Goal: Information Seeking & Learning: Learn about a topic

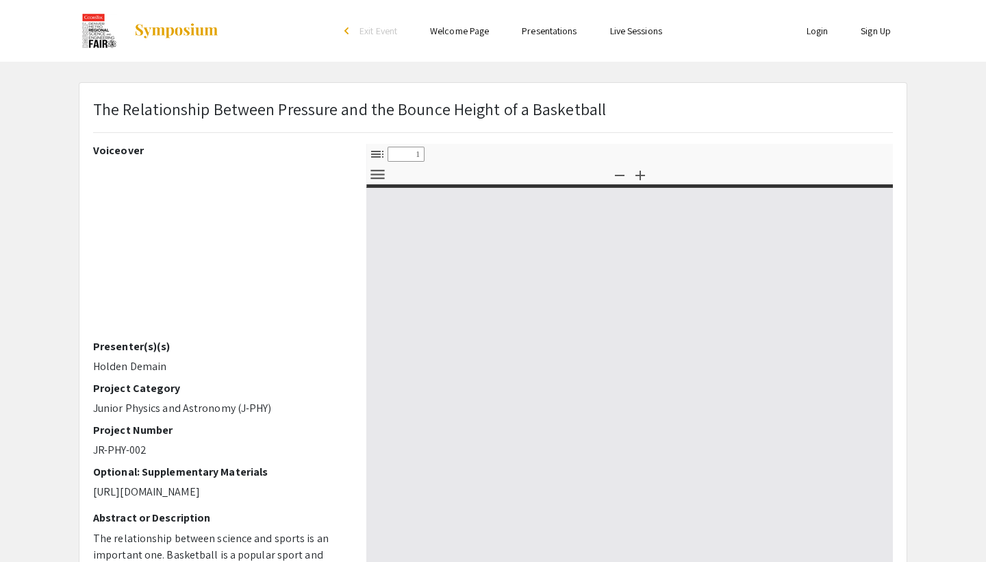
select select "custom"
type input "0"
select select "custom"
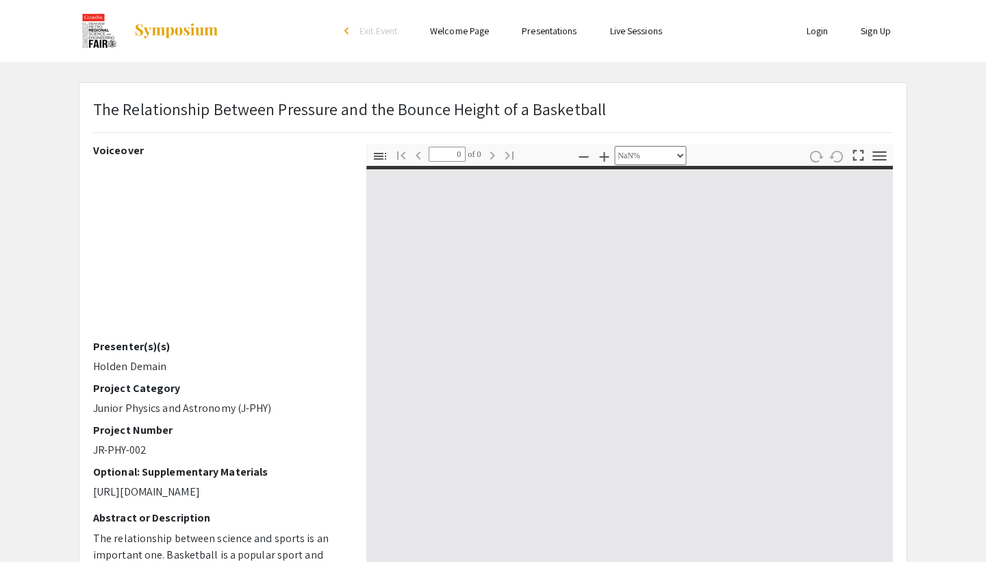
type input "1"
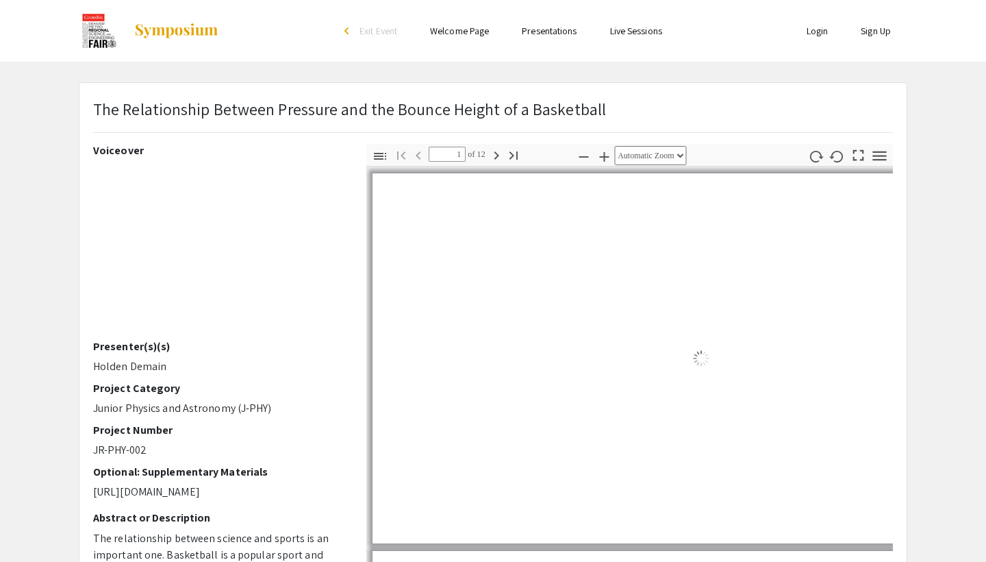
select select "auto"
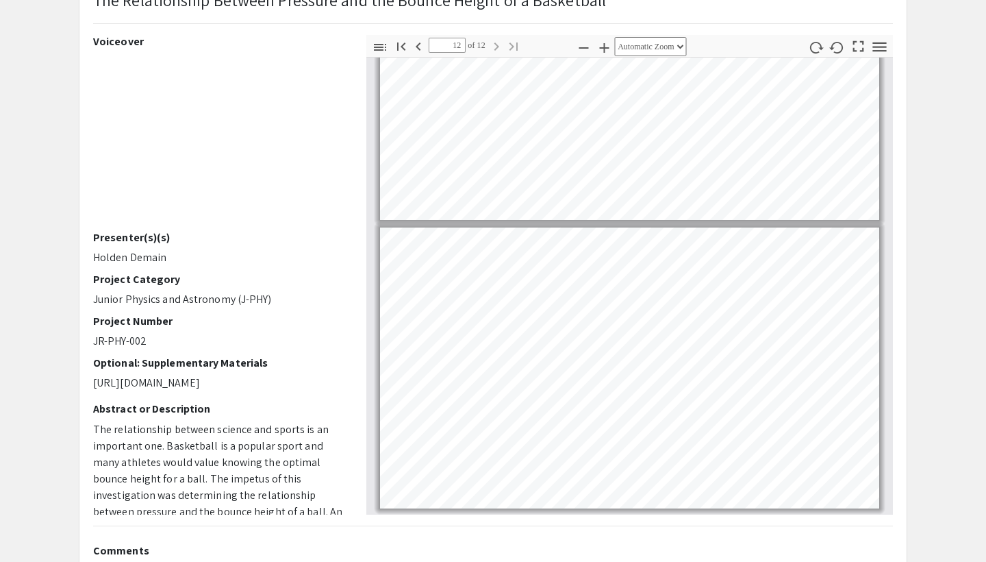
scroll to position [110, 0]
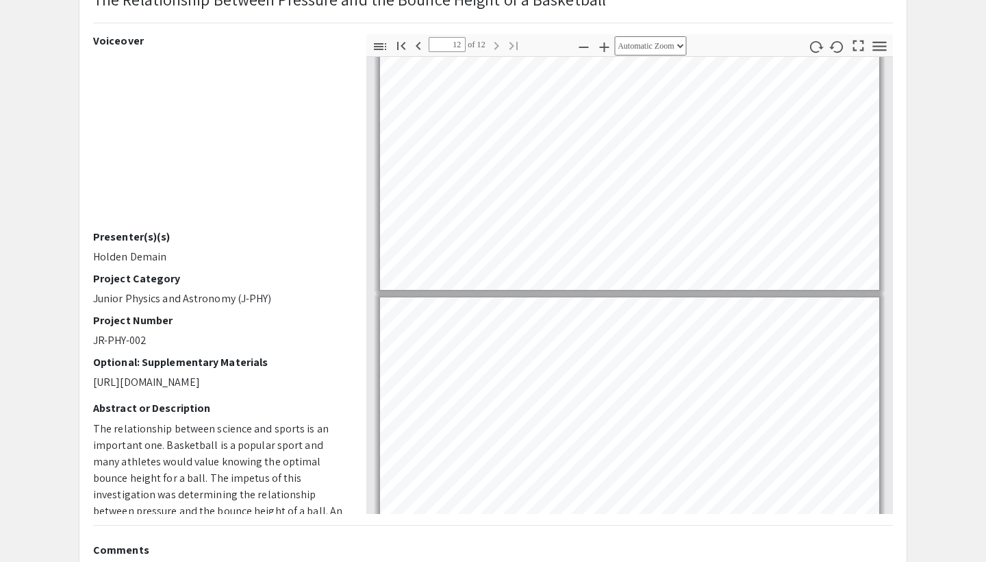
type input "11"
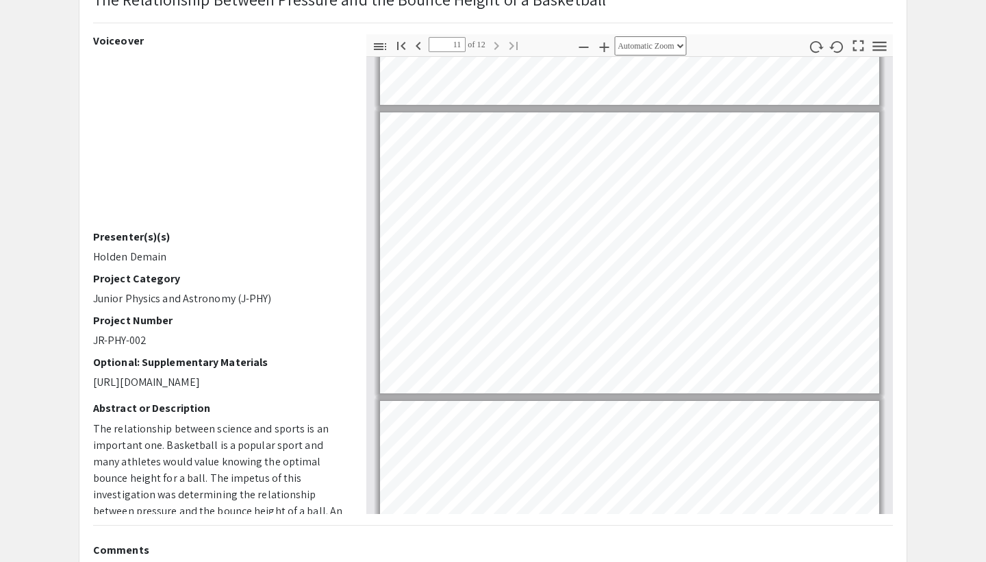
scroll to position [2671, 0]
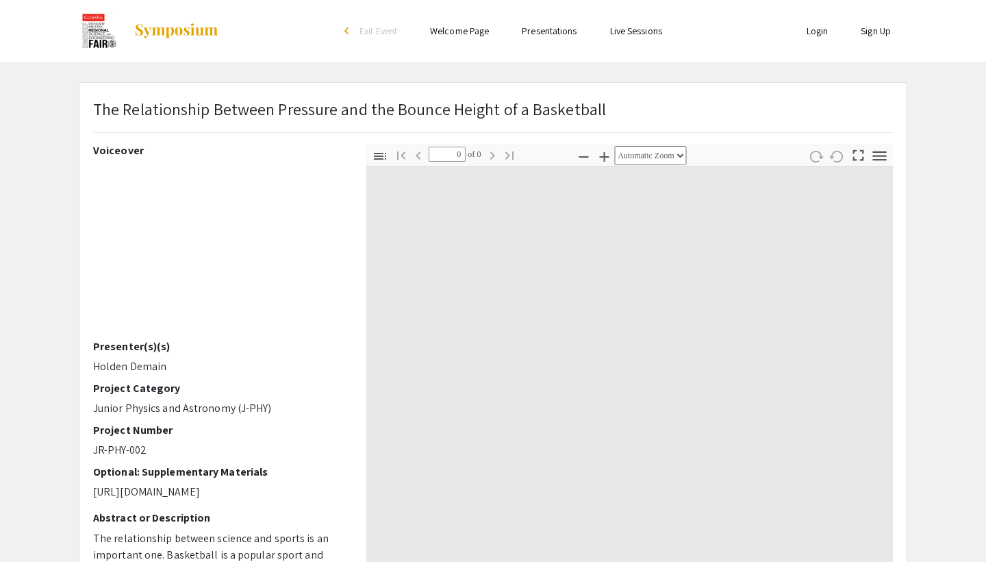
select select "custom"
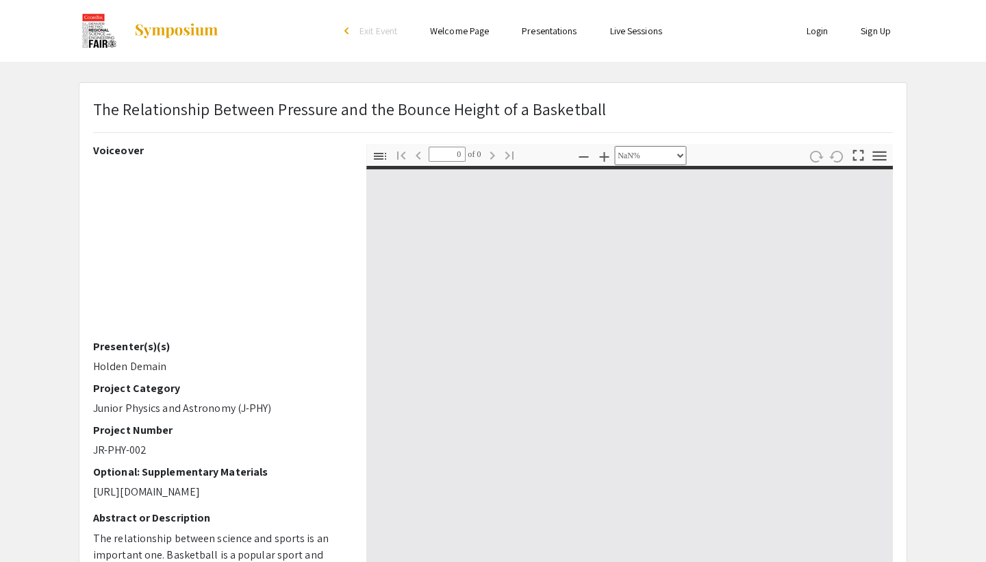
type input "1"
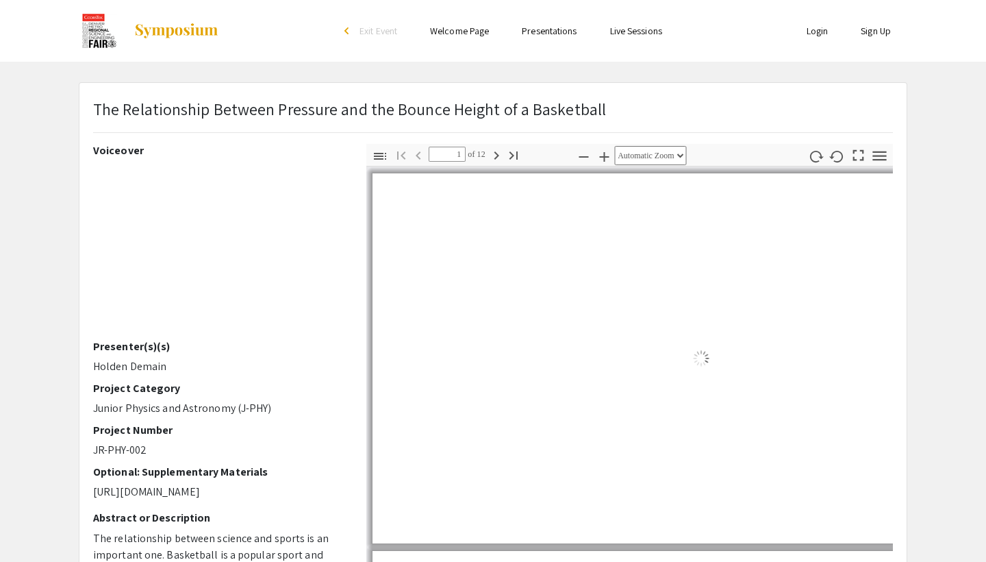
select select "auto"
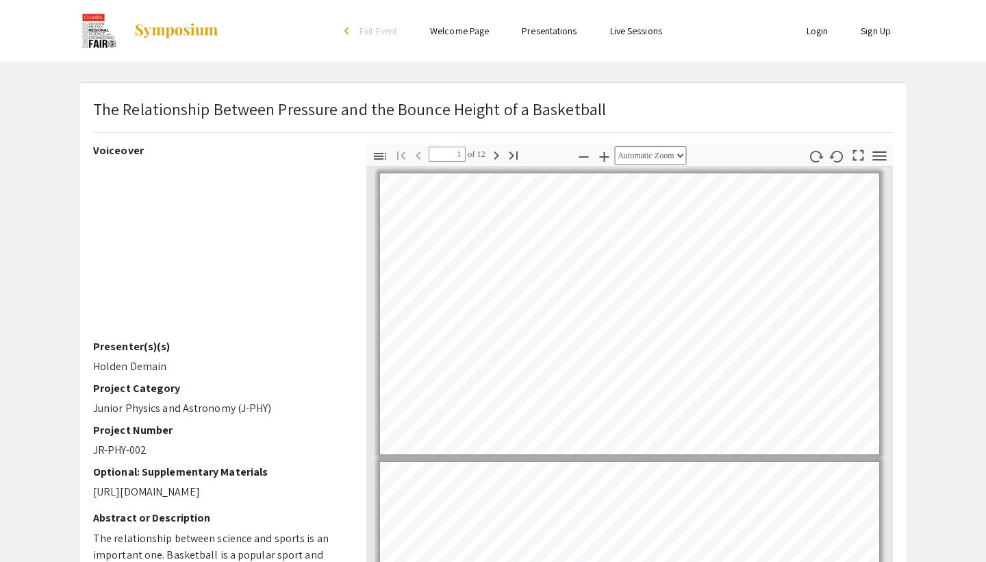
scroll to position [1, 0]
